Goal: Task Accomplishment & Management: Use online tool/utility

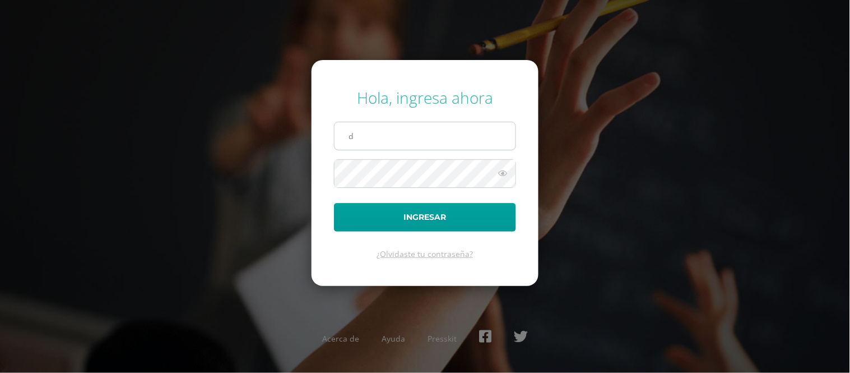
type input "dairinmejicanoscep@gmail.com"
click at [334, 203] on button "Ingresar" at bounding box center [425, 217] width 182 height 29
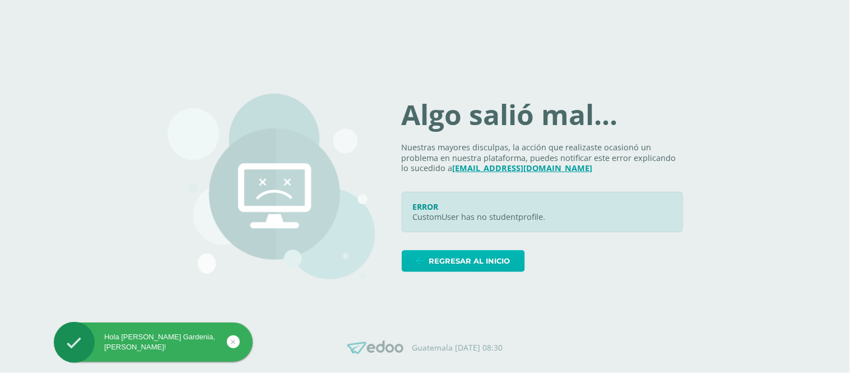
click at [462, 263] on span "Regresar al inicio" at bounding box center [469, 261] width 81 height 21
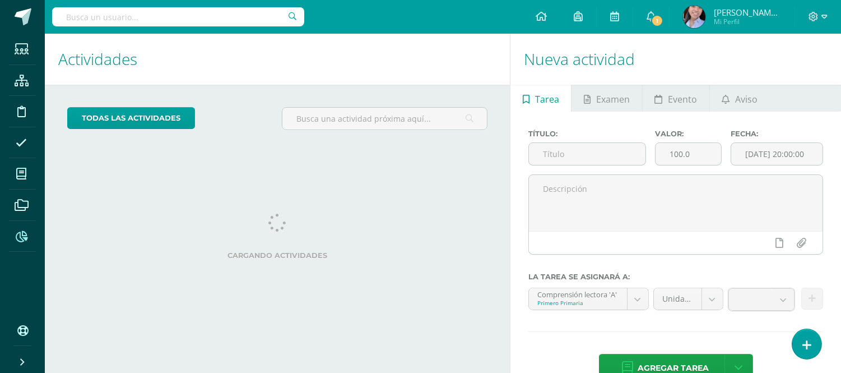
click at [21, 230] on span at bounding box center [21, 235] width 25 height 25
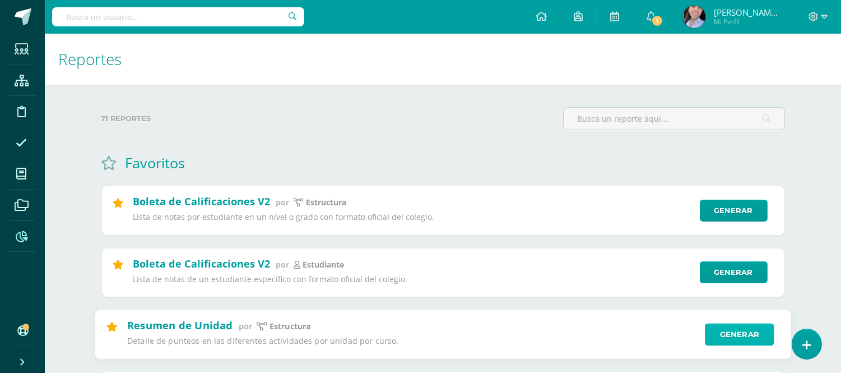
click at [730, 333] on link "Generar" at bounding box center [739, 334] width 69 height 22
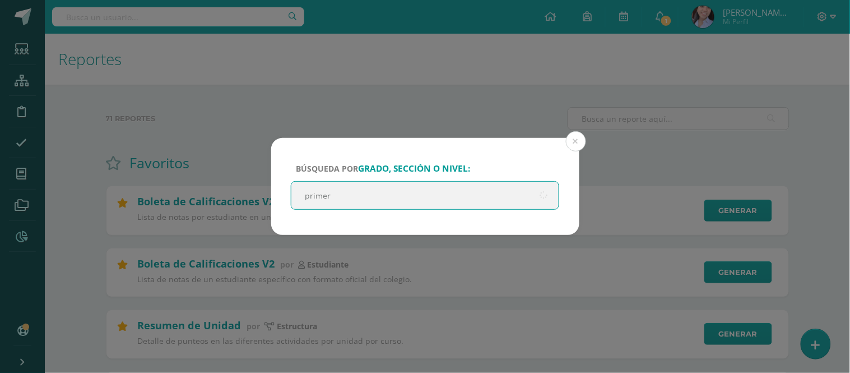
type input "primero"
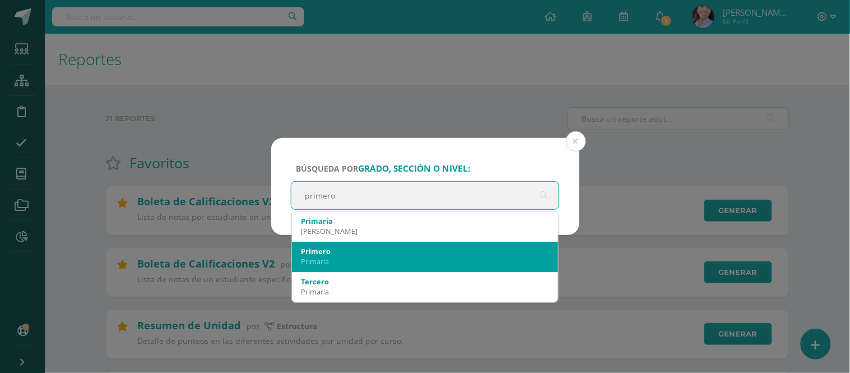
click at [373, 248] on div "Primero" at bounding box center [425, 251] width 249 height 10
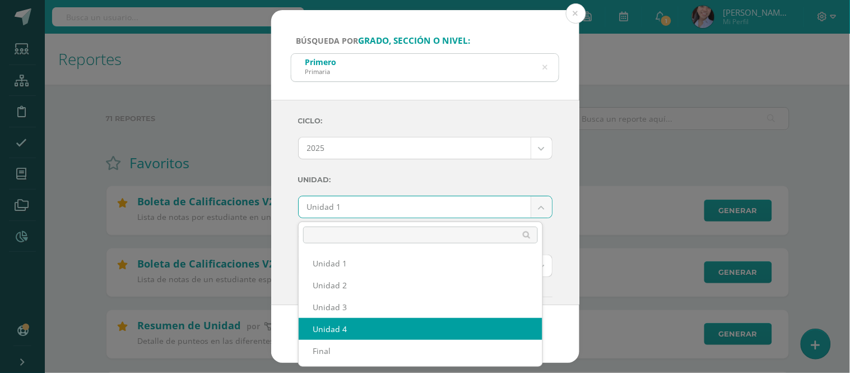
select select "Unidad 4"
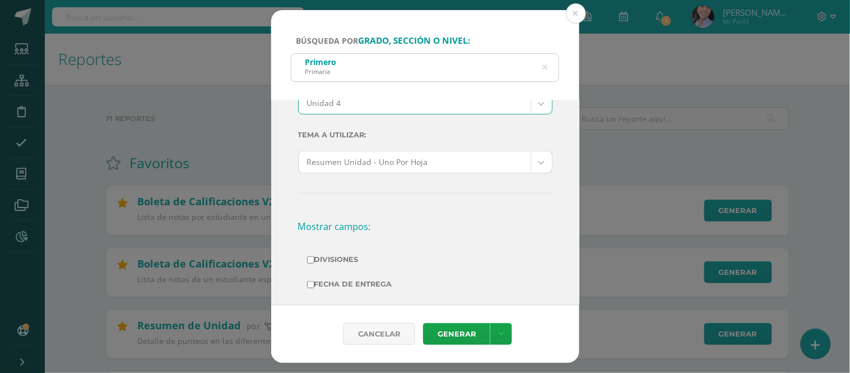
scroll to position [124, 0]
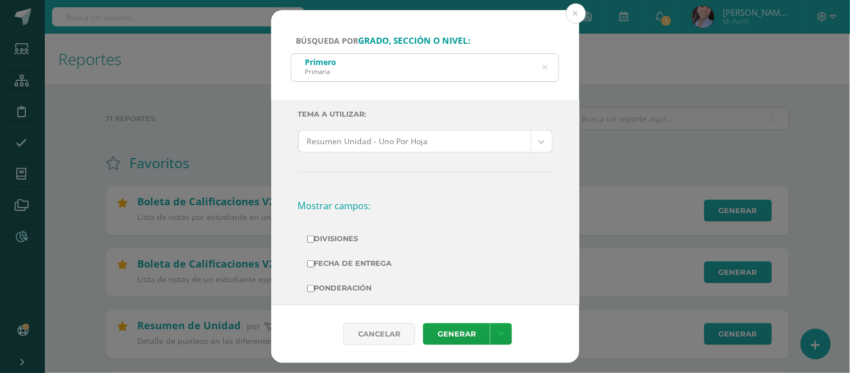
click at [340, 237] on label "Divisiones" at bounding box center [425, 239] width 237 height 16
click at [314, 237] on input "Divisiones" at bounding box center [310, 238] width 7 height 7
checkbox input "true"
click at [327, 282] on label "Ponderación" at bounding box center [425, 288] width 237 height 16
click at [314, 285] on input "Ponderación" at bounding box center [310, 288] width 7 height 7
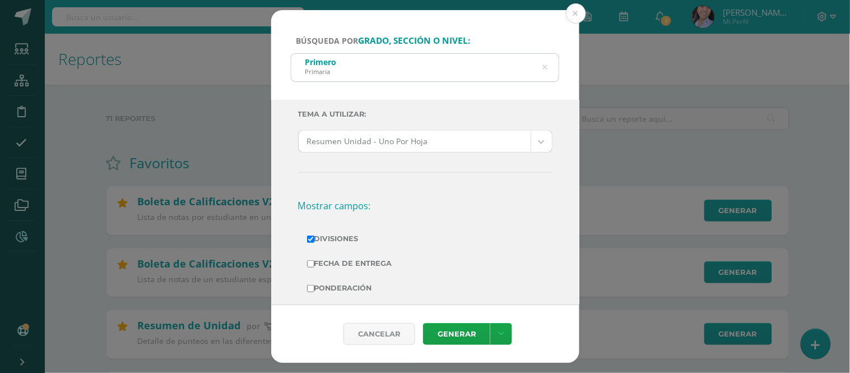
checkbox input "true"
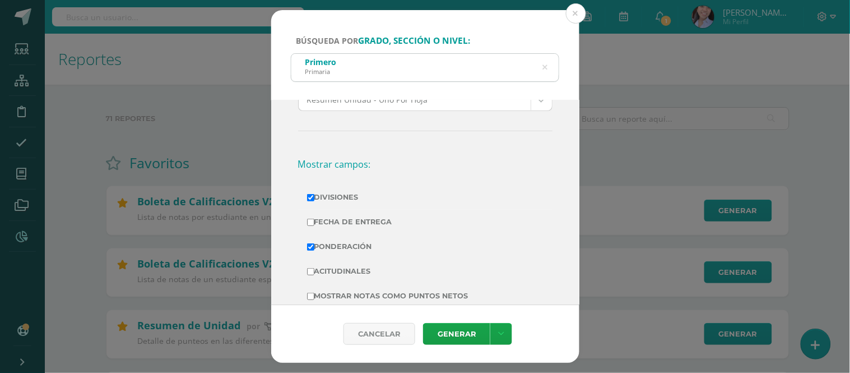
scroll to position [187, 0]
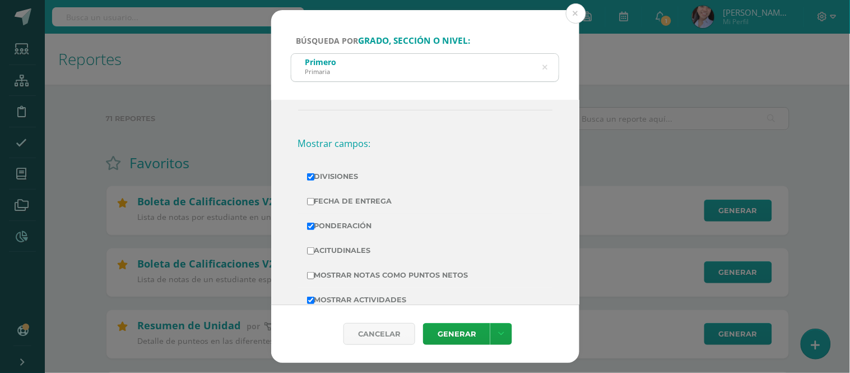
click at [326, 272] on label "Mostrar Notas Como Puntos Netos" at bounding box center [425, 275] width 237 height 16
click at [314, 272] on input "Mostrar Notas Como Puntos Netos" at bounding box center [310, 275] width 7 height 7
checkbox input "true"
click at [447, 331] on link "Generar" at bounding box center [456, 334] width 67 height 22
click at [575, 12] on button at bounding box center [576, 13] width 20 height 20
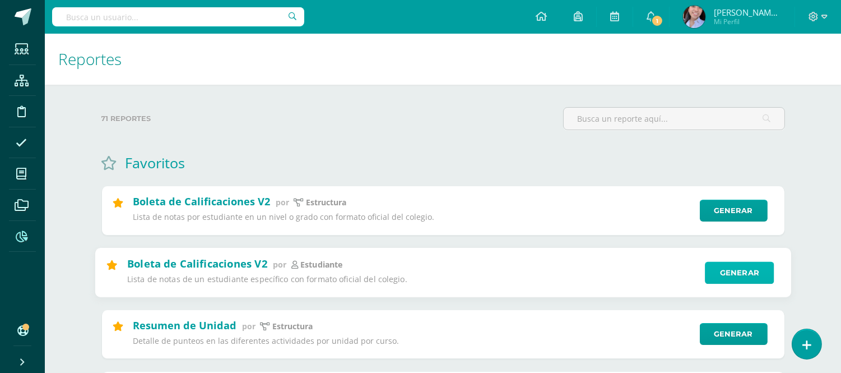
click at [725, 279] on link "Generar" at bounding box center [739, 272] width 69 height 22
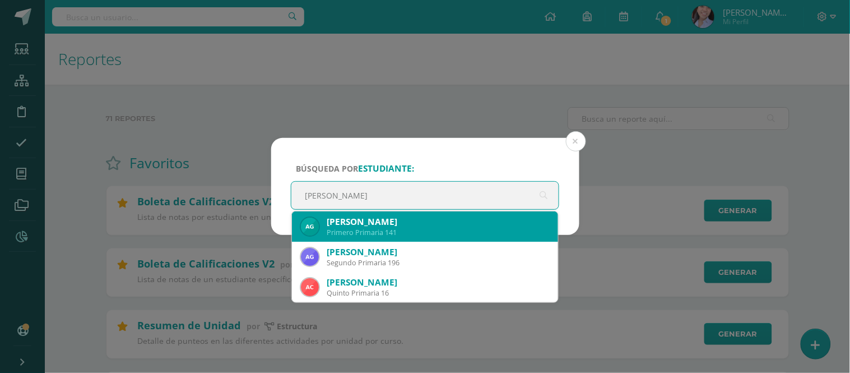
type input "Ariana Valetina"
click at [483, 216] on div "Ariana Valentina García Jeréz" at bounding box center [438, 222] width 223 height 12
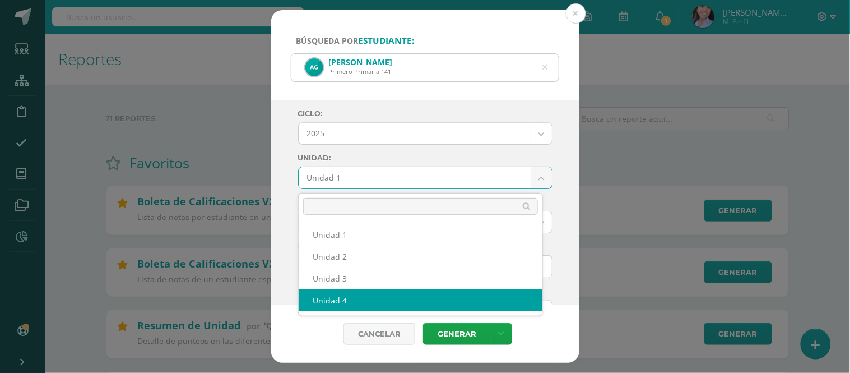
select select "Unidad 4"
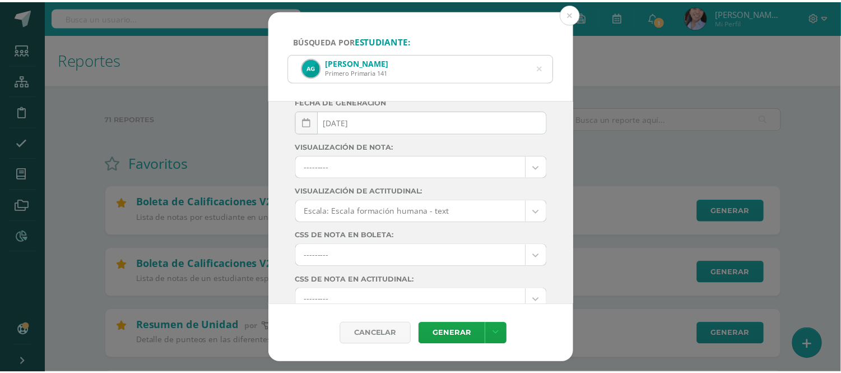
scroll to position [124, 0]
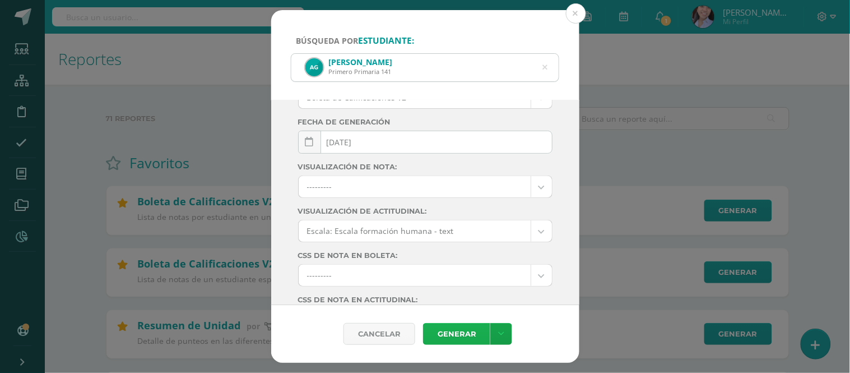
click at [462, 334] on link "Generar" at bounding box center [456, 334] width 67 height 22
click at [577, 15] on button at bounding box center [576, 13] width 20 height 20
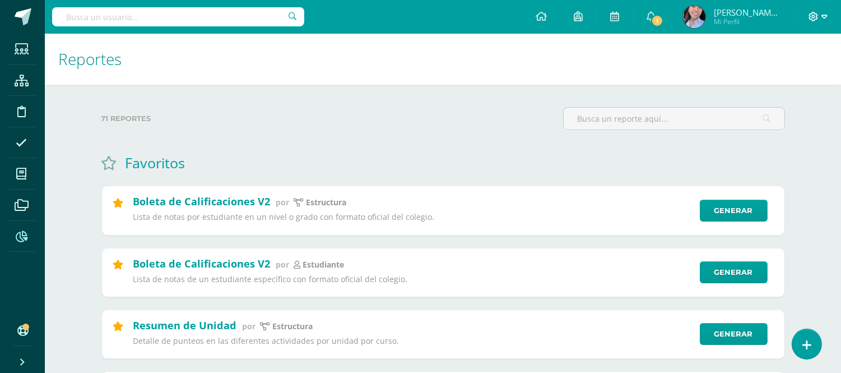
click at [809, 17] on icon at bounding box center [814, 17] width 10 height 10
click at [780, 76] on span "Cerrar sesión" at bounding box center [790, 76] width 50 height 11
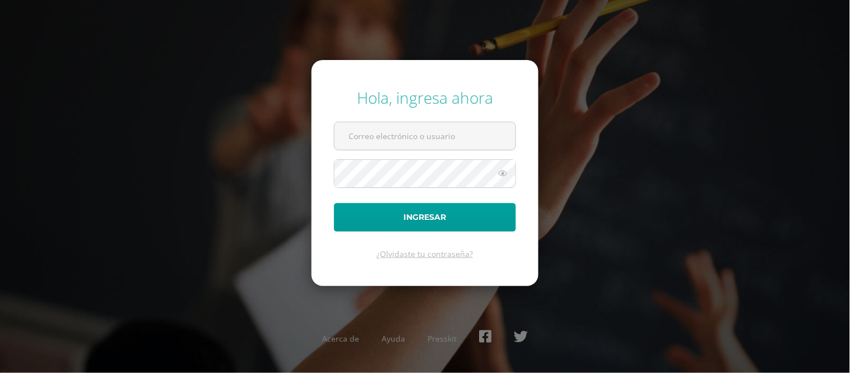
click at [470, 119] on form "Hola, ingresa ahora Ingresar ¿Olvidaste tu contraseña?" at bounding box center [425, 172] width 227 height 225
click at [463, 135] on input "text" at bounding box center [425, 135] width 181 height 27
type input "2022070@ps.gt"
click at [334, 203] on button "Ingresar" at bounding box center [425, 217] width 182 height 29
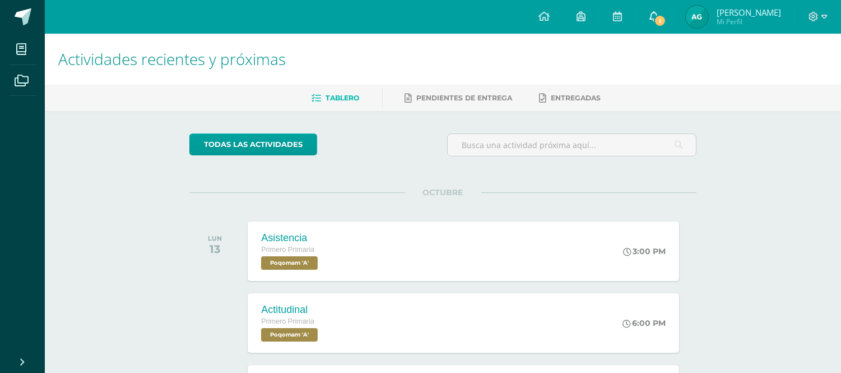
click at [661, 24] on span "1" at bounding box center [660, 21] width 12 height 12
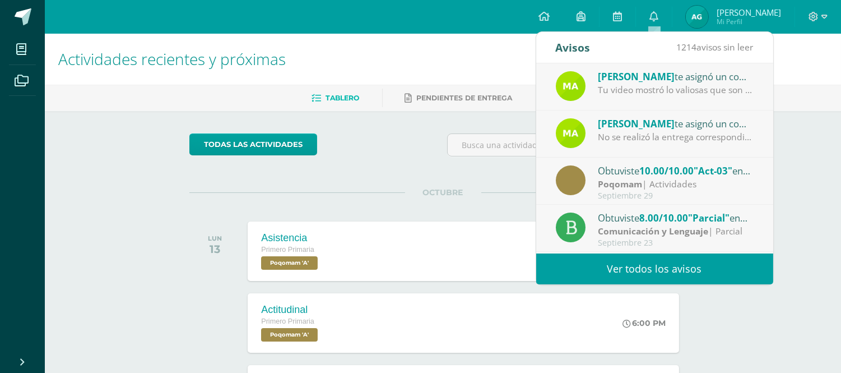
click at [673, 91] on div "Tu video mostró lo valiosas que son las fortalezas del carácter." at bounding box center [676, 90] width 156 height 13
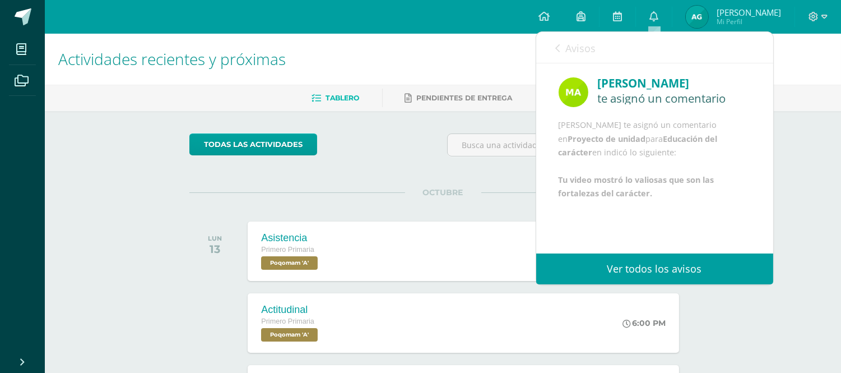
scroll to position [13, 0]
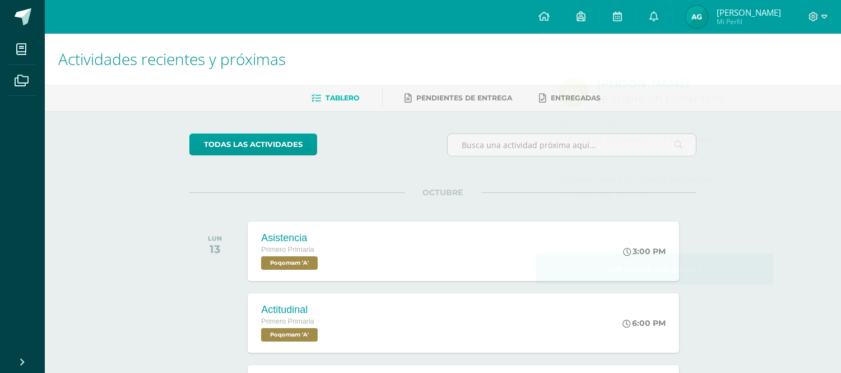
click at [830, 150] on div "Actividades recientes y próximas Tablero Pendientes de entrega Entregadas todas…" at bounding box center [443, 372] width 797 height 677
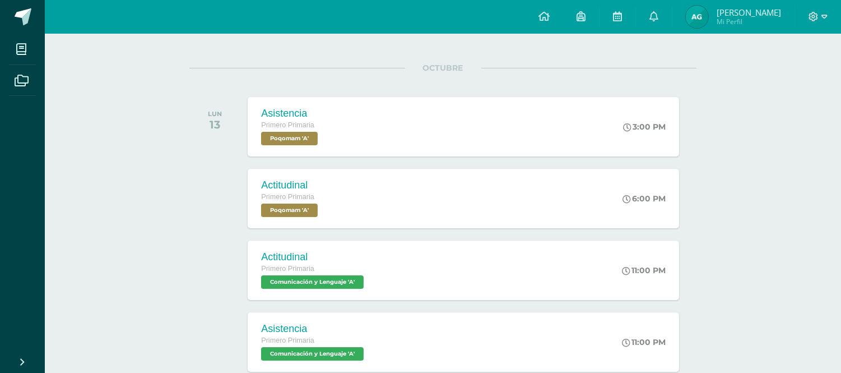
scroll to position [62, 0]
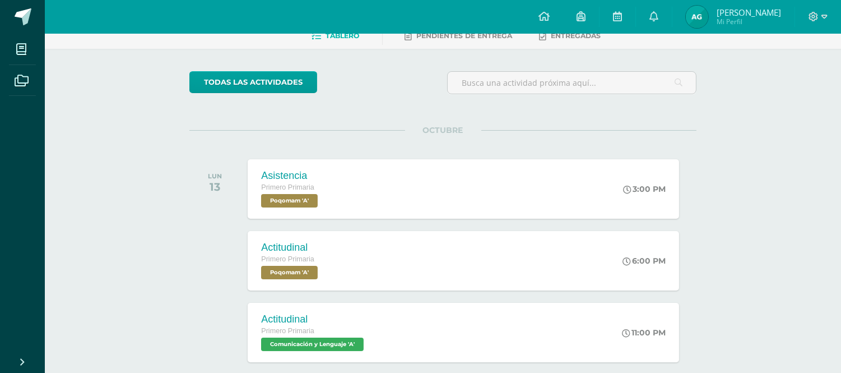
click at [808, 14] on div at bounding box center [818, 17] width 46 height 34
click at [809, 17] on icon at bounding box center [814, 17] width 10 height 10
click at [799, 78] on span "Cerrar sesión" at bounding box center [790, 76] width 50 height 11
